Goal: Use online tool/utility: Utilize a website feature to perform a specific function

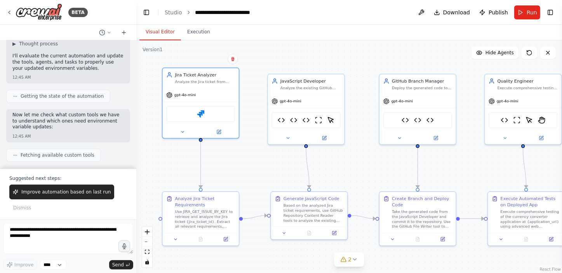
click at [57, 232] on textarea at bounding box center [68, 238] width 130 height 31
type textarea "*"
click at [169, 11] on link "Studio" at bounding box center [173, 12] width 17 height 6
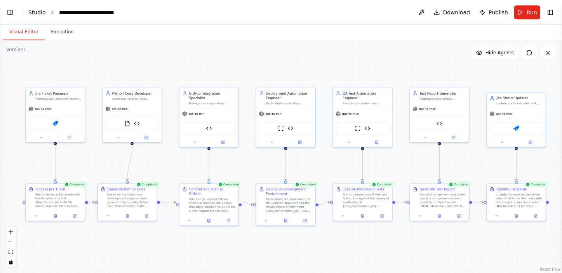
click at [34, 12] on link "Studio" at bounding box center [36, 12] width 17 height 6
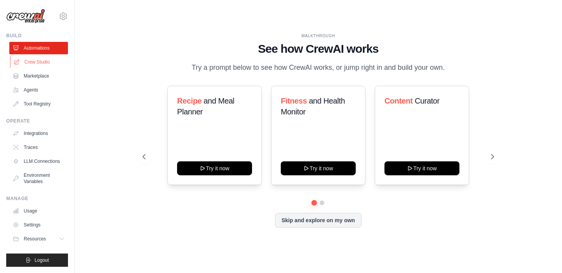
click at [37, 57] on link "Crew Studio" at bounding box center [39, 62] width 59 height 12
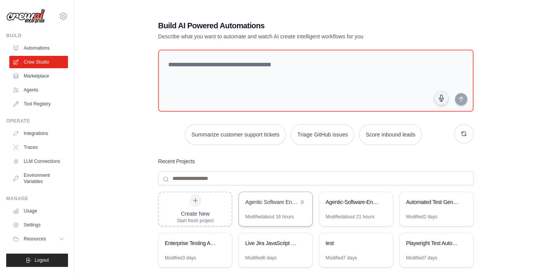
click at [277, 203] on div "Agentic Software Engineering" at bounding box center [271, 203] width 53 height 8
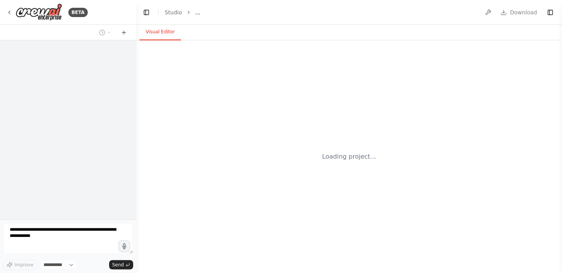
select select "****"
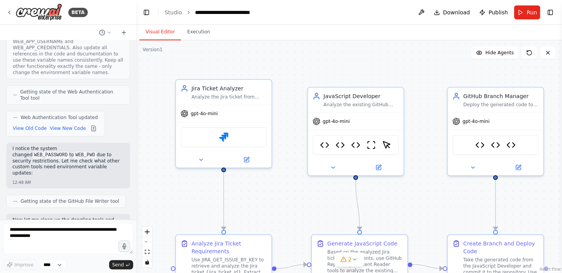
scroll to position [47249, 0]
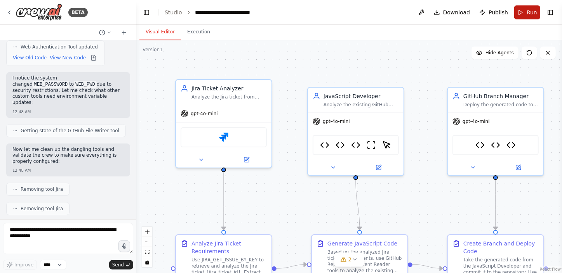
click at [529, 12] on span "Run" at bounding box center [532, 13] width 10 height 8
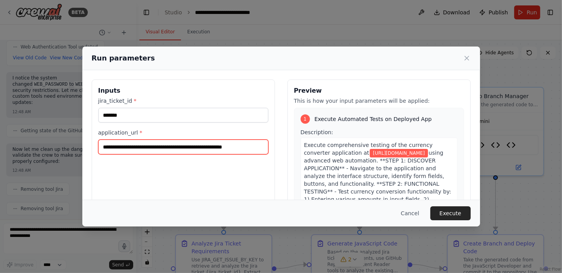
click at [216, 148] on input "**********" at bounding box center [183, 147] width 170 height 15
paste input "**********"
type input "**********"
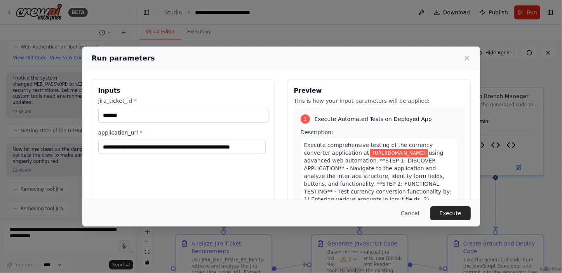
scroll to position [0, 0]
click at [167, 112] on input "*******" at bounding box center [183, 115] width 170 height 15
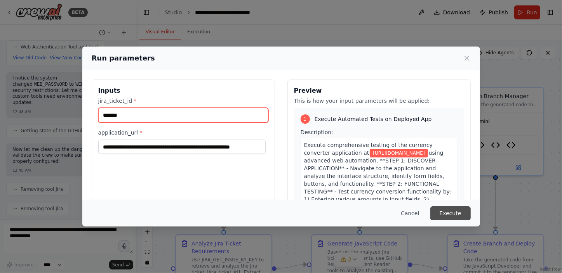
type input "*******"
click at [451, 214] on button "Execute" at bounding box center [450, 214] width 40 height 14
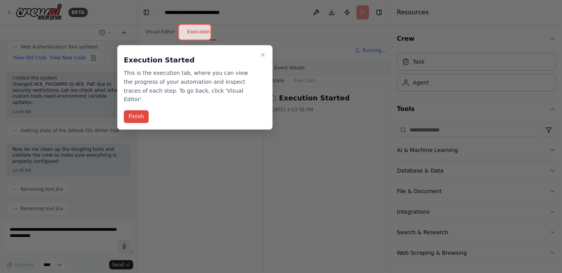
click at [141, 110] on button "Finish" at bounding box center [136, 116] width 25 height 13
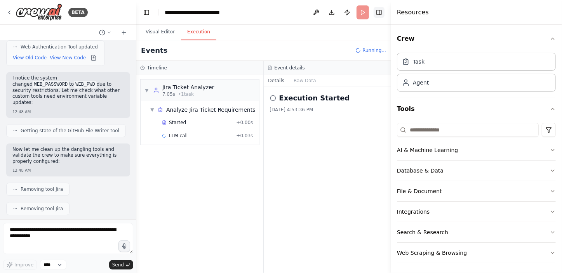
click at [380, 9] on button "Toggle Right Sidebar" at bounding box center [379, 12] width 11 height 11
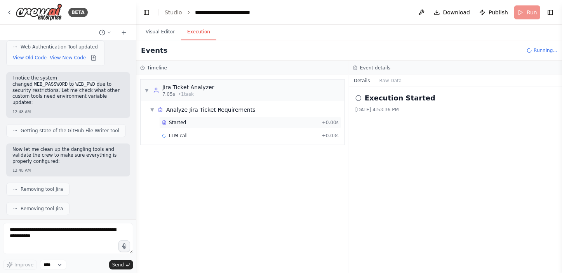
click at [176, 122] on span "Started" at bounding box center [177, 123] width 17 height 6
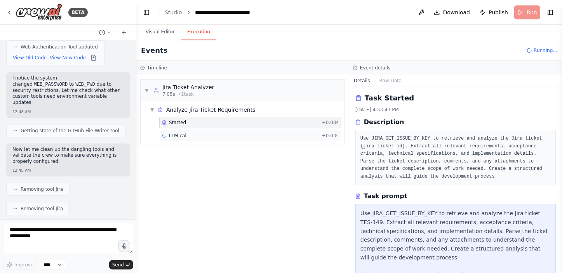
click at [176, 135] on span "LLM call" at bounding box center [178, 136] width 19 height 6
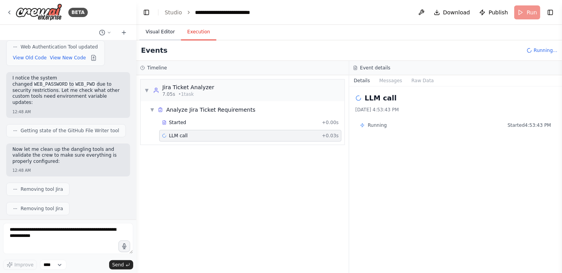
click at [167, 32] on button "Visual Editor" at bounding box center [160, 32] width 42 height 16
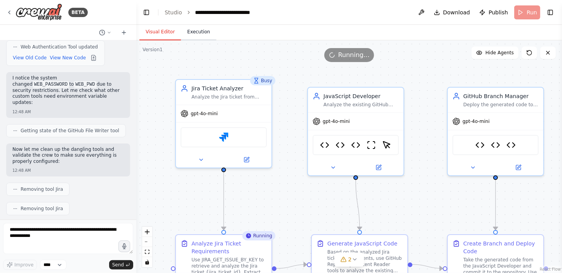
click at [194, 33] on button "Execution" at bounding box center [198, 32] width 35 height 16
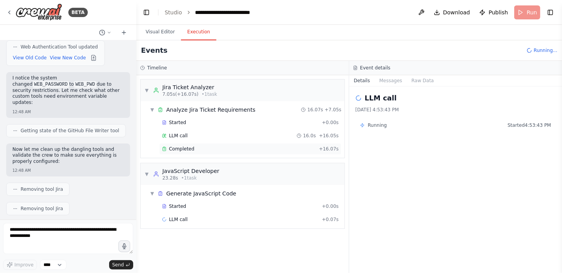
click at [206, 151] on div "Completed" at bounding box center [239, 149] width 154 height 6
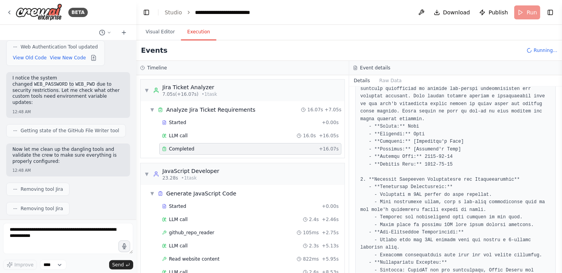
scroll to position [176, 0]
click at [196, 207] on div "Started" at bounding box center [240, 207] width 157 height 6
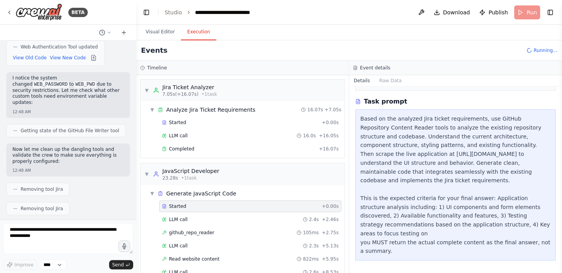
scroll to position [93, 0]
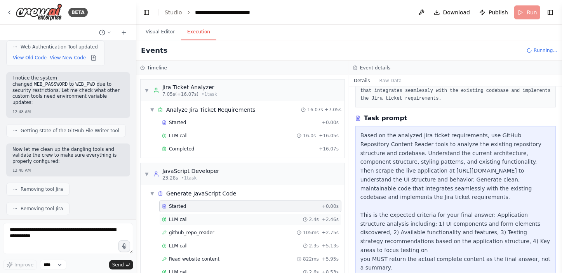
click at [192, 219] on div "LLM call 2.4s + 2.46s" at bounding box center [250, 220] width 177 height 6
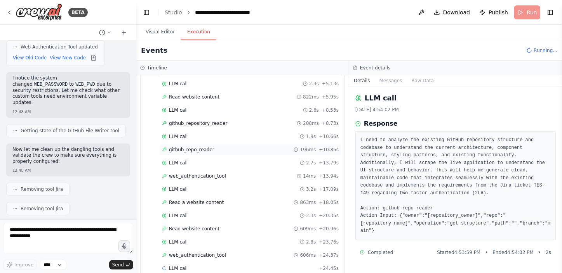
scroll to position [174, 0]
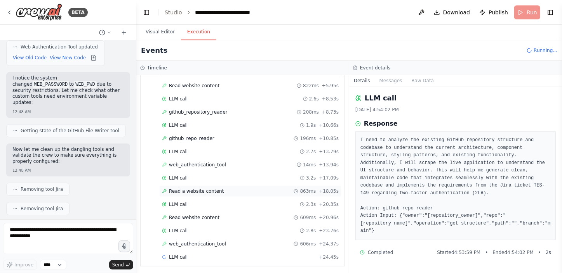
click at [205, 189] on span "Read a website content" at bounding box center [196, 191] width 55 height 6
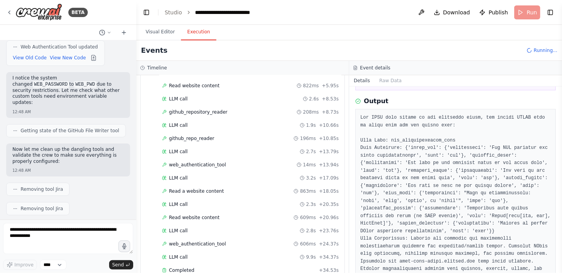
scroll to position [106, 0]
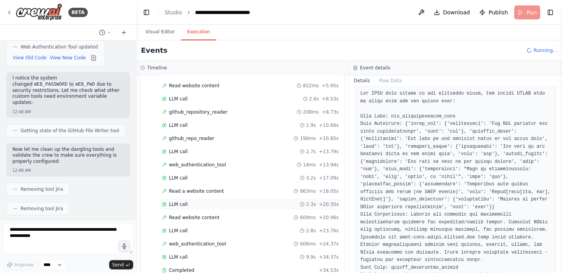
click at [233, 204] on div "LLM call 2.3s + 20.35s" at bounding box center [250, 205] width 177 height 6
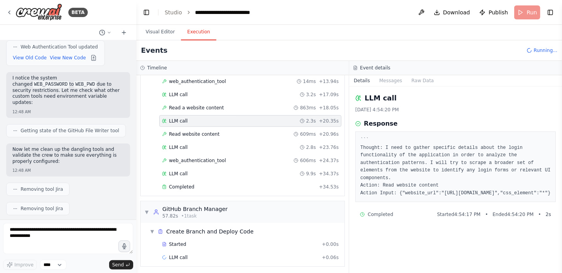
click at [233, 204] on div "▼ GitHub Branch Manager 57.82s • 1 task" at bounding box center [243, 213] width 204 height 22
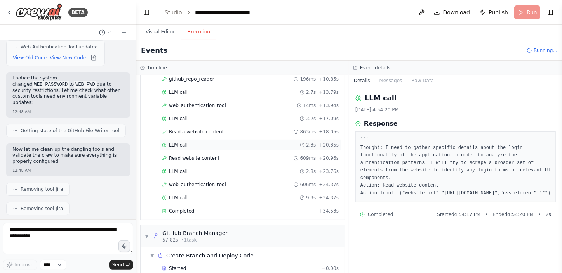
scroll to position [249, 0]
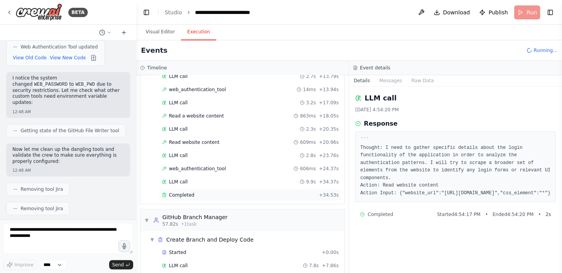
click at [217, 193] on div "Completed" at bounding box center [239, 195] width 154 height 6
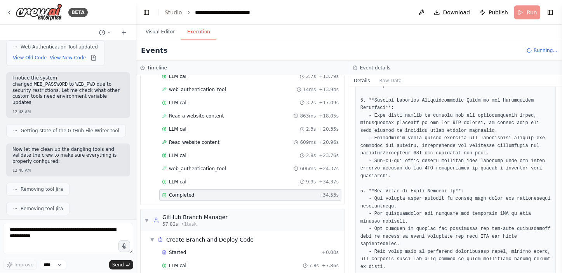
scroll to position [296, 0]
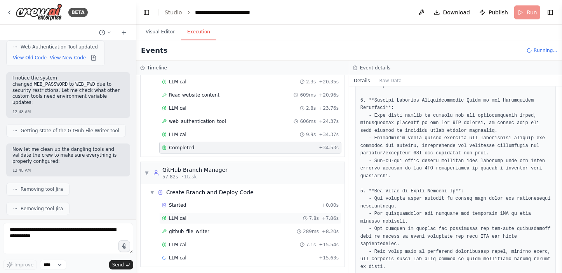
click at [192, 221] on div "LLM call 7.8s + 7.86s" at bounding box center [250, 219] width 182 height 12
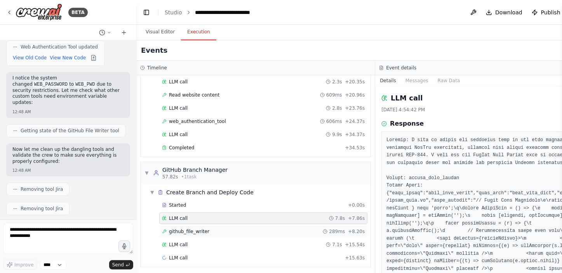
click at [192, 229] on span "github_file_writer" at bounding box center [189, 232] width 40 height 6
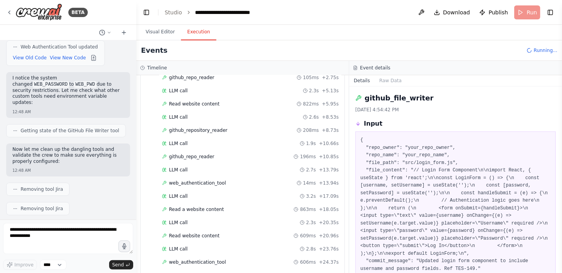
scroll to position [0, 0]
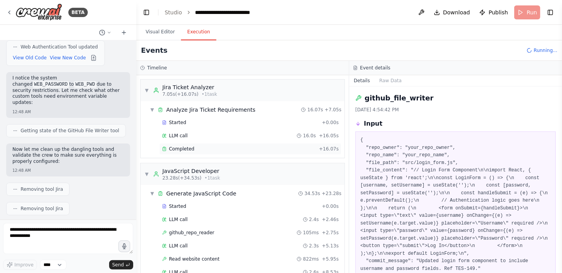
click at [201, 148] on div "Completed" at bounding box center [239, 149] width 154 height 6
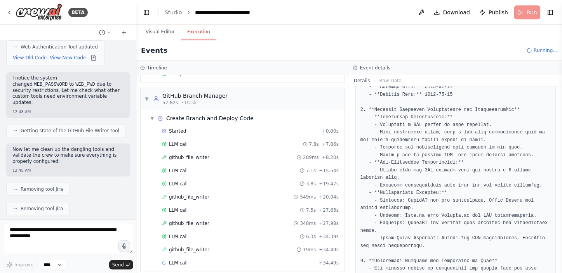
scroll to position [375, 0]
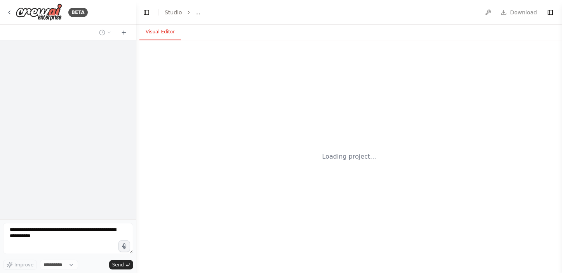
select select "****"
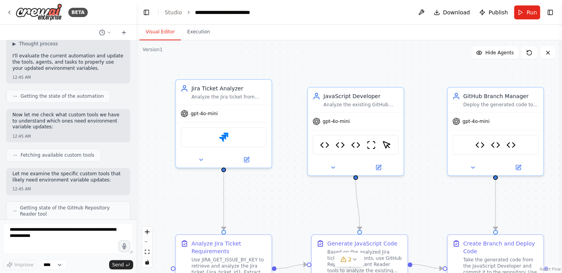
scroll to position [46823, 0]
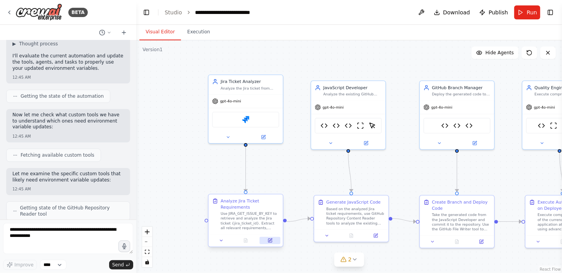
click at [269, 237] on button at bounding box center [270, 240] width 21 height 7
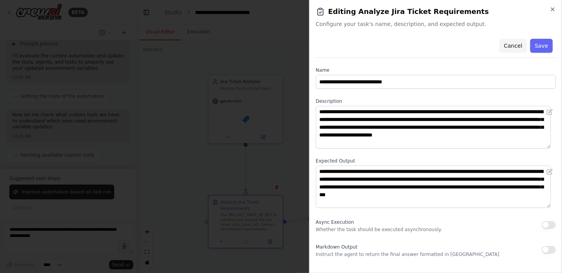
click at [513, 42] on button "Cancel" at bounding box center [513, 46] width 28 height 14
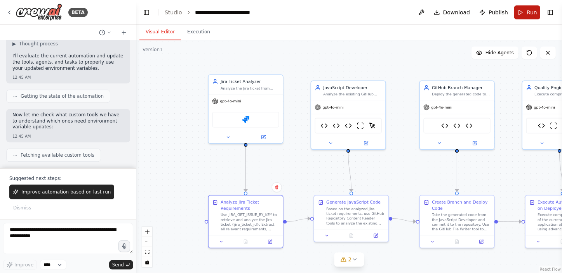
click at [523, 10] on button "Run" at bounding box center [527, 12] width 26 height 14
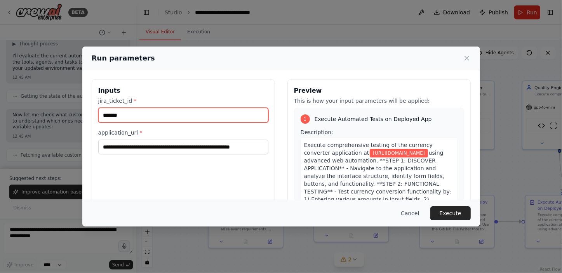
click at [179, 118] on input "*******" at bounding box center [183, 115] width 170 height 15
type input "*******"
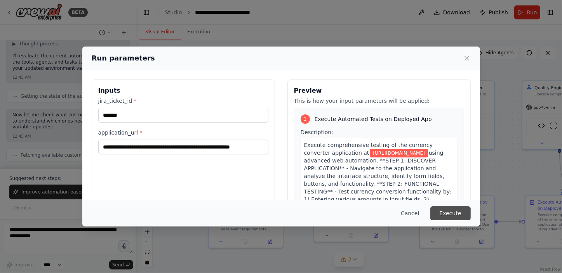
click at [445, 210] on button "Execute" at bounding box center [450, 214] width 40 height 14
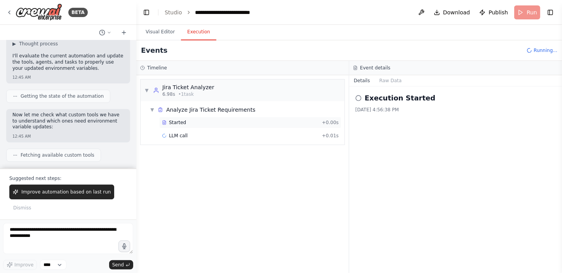
click at [181, 121] on span "Started" at bounding box center [177, 123] width 17 height 6
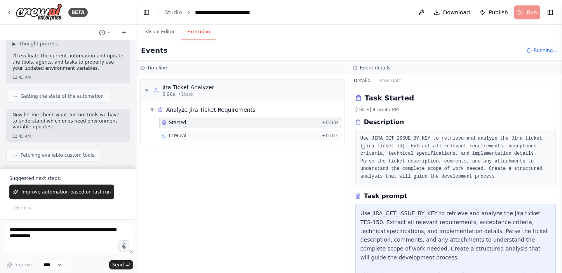
click at [180, 134] on span "LLM call" at bounding box center [178, 136] width 19 height 6
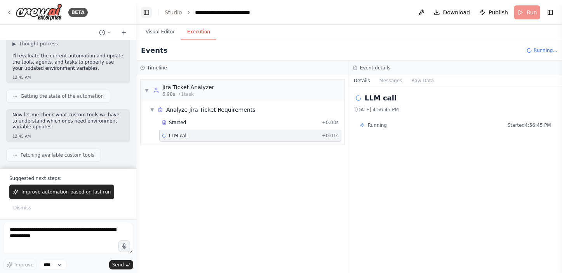
click at [142, 12] on button "Toggle Left Sidebar" at bounding box center [146, 12] width 11 height 11
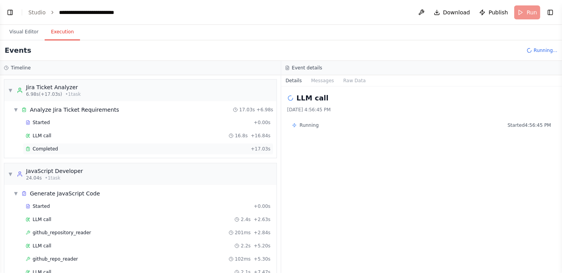
click at [106, 152] on div "Completed" at bounding box center [137, 149] width 222 height 6
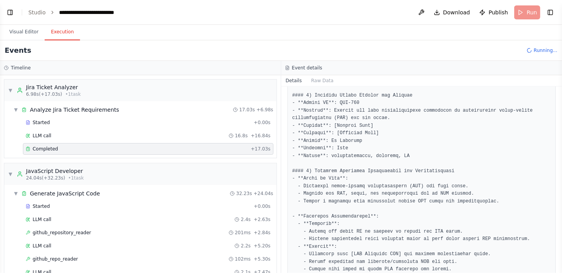
scroll to position [0, 0]
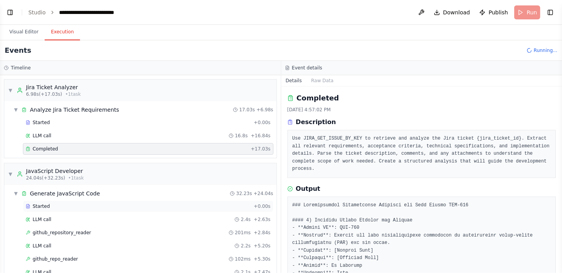
click at [58, 205] on div "Started" at bounding box center [138, 207] width 225 height 6
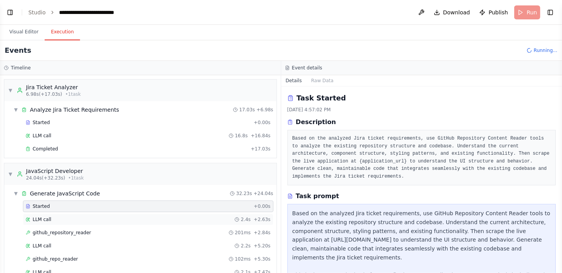
click at [57, 215] on div "LLM call 2.4s + 2.63s" at bounding box center [148, 220] width 251 height 12
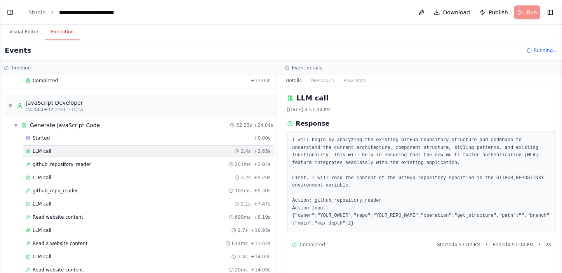
scroll to position [70, 0]
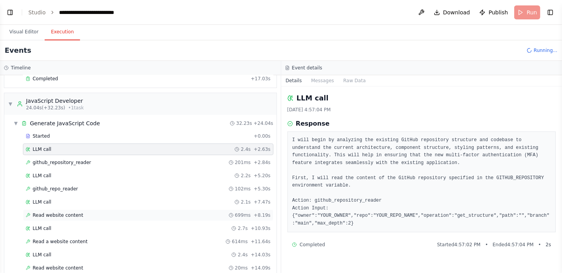
click at [57, 215] on span "Read website content" at bounding box center [58, 216] width 51 height 6
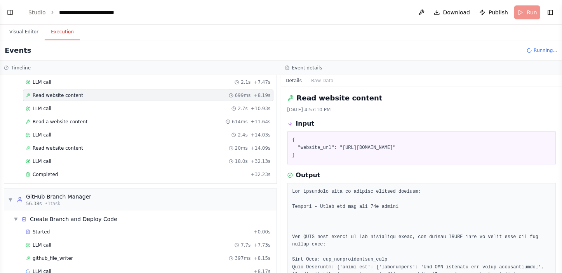
scroll to position [205, 0]
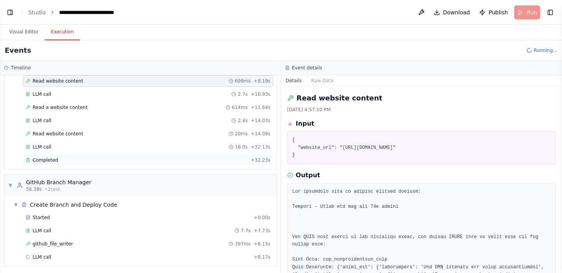
click at [90, 158] on div "Completed" at bounding box center [137, 160] width 222 height 6
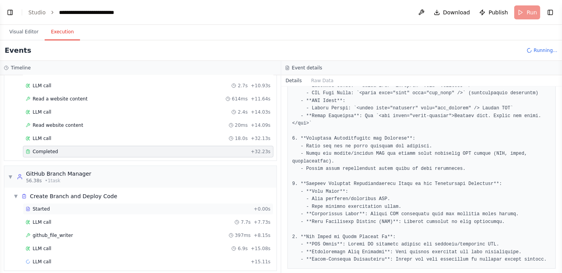
scroll to position [218, 0]
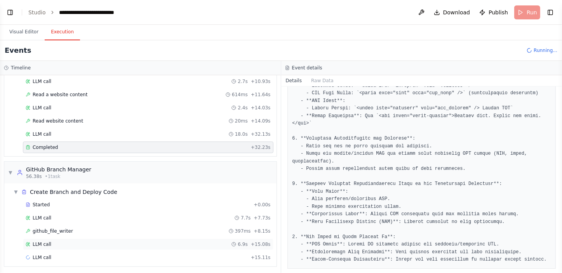
click at [64, 246] on div "LLM call 6.9s + 15.08s" at bounding box center [148, 245] width 251 height 12
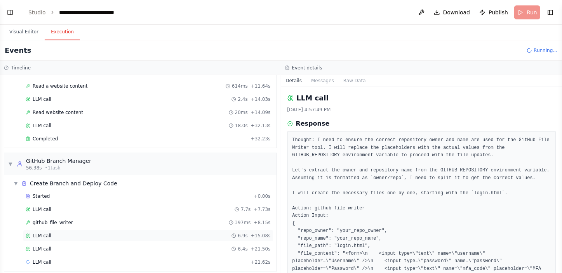
scroll to position [231, 0]
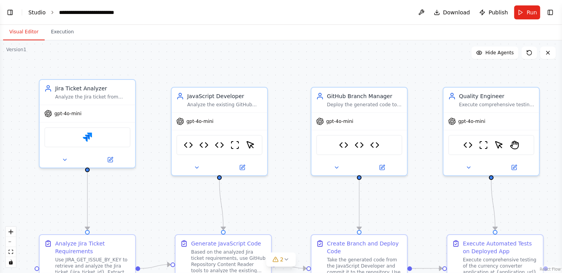
click at [36, 11] on link "Studio" at bounding box center [36, 12] width 17 height 6
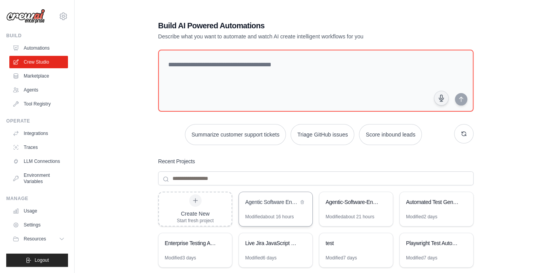
click at [257, 207] on div "Agentic Software Engineering" at bounding box center [275, 203] width 73 height 22
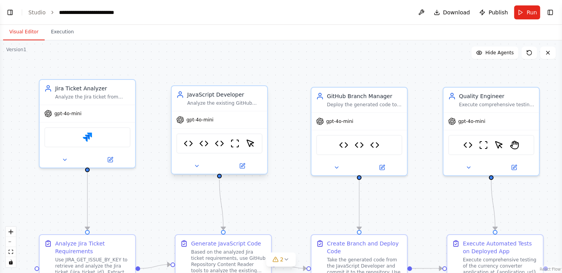
click at [38, 11] on link "Studio" at bounding box center [36, 12] width 17 height 6
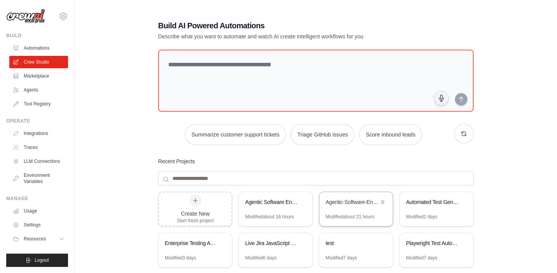
click at [343, 204] on div "Agentic-Software-Engineering" at bounding box center [352, 203] width 53 height 8
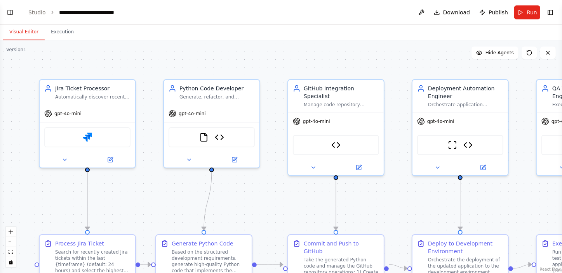
scroll to position [9593, 0]
click at [39, 12] on link "Studio" at bounding box center [36, 12] width 17 height 6
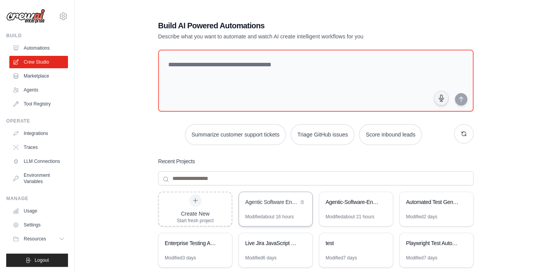
click at [273, 203] on div "Agentic Software Engineering" at bounding box center [271, 203] width 53 height 8
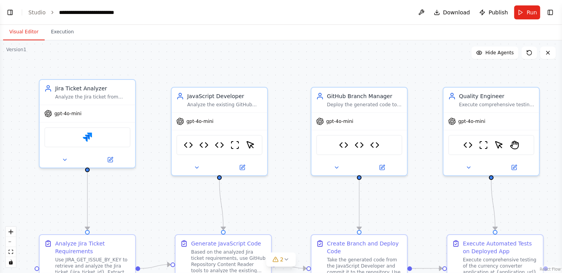
click at [129, 11] on div "**********" at bounding box center [95, 13] width 73 height 8
click at [236, 14] on header "**********" at bounding box center [281, 12] width 562 height 25
